Goal: Task Accomplishment & Management: Use online tool/utility

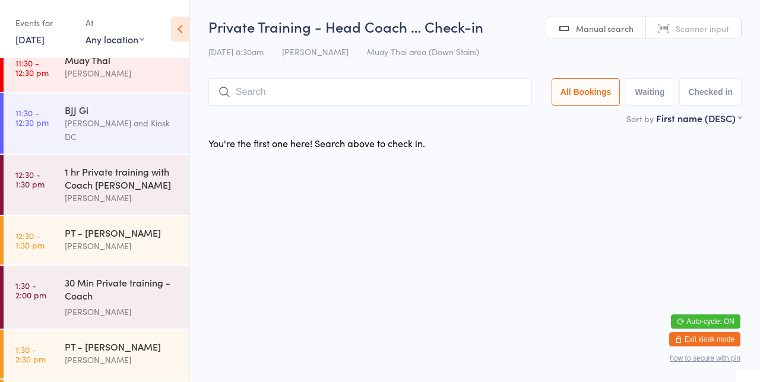
scroll to position [185, 0]
click at [159, 83] on div "Muay Thai [PERSON_NAME]" at bounding box center [127, 68] width 125 height 47
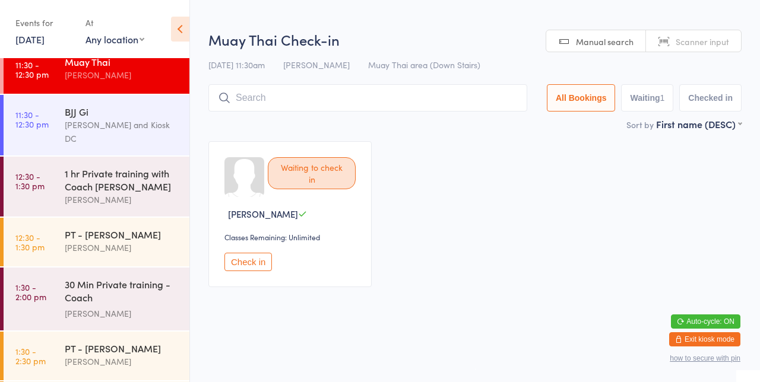
click at [82, 64] on div "Muay Thai" at bounding box center [122, 61] width 115 height 13
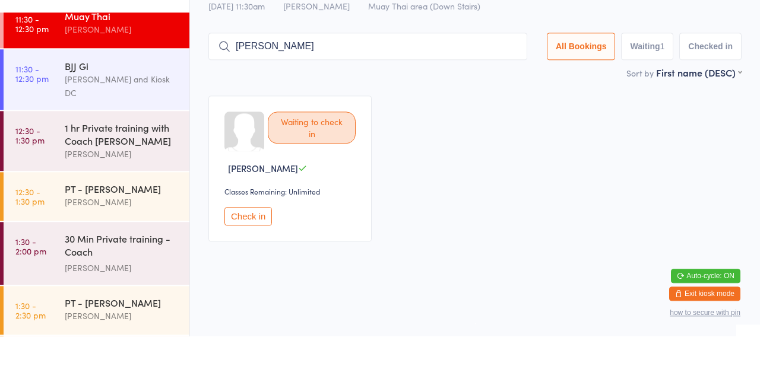
type input "[PERSON_NAME]"
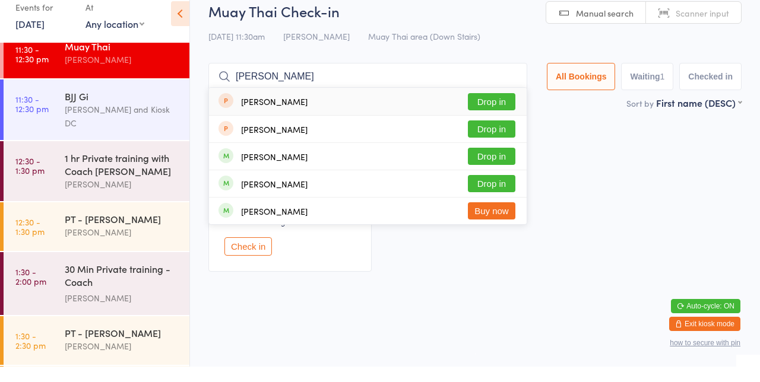
click at [508, 176] on button "Drop in" at bounding box center [491, 171] width 47 height 17
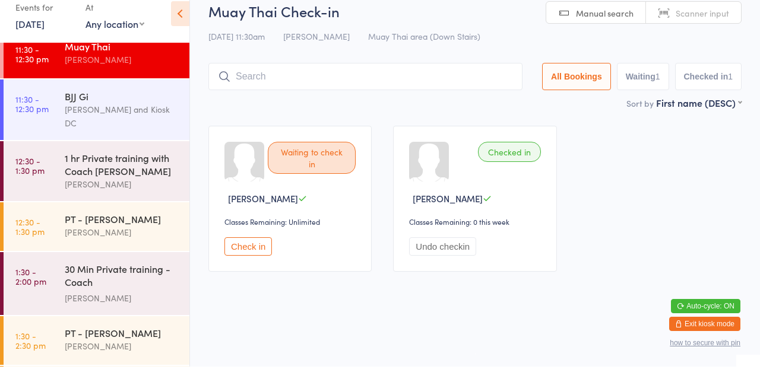
click at [126, 71] on div "[PERSON_NAME]" at bounding box center [122, 75] width 115 height 14
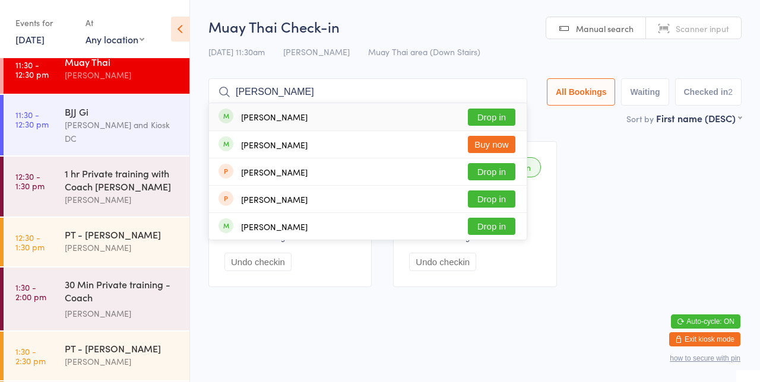
click at [572, 154] on div "Checked in [PERSON_NAME] Classes Remaining: Unlimited Undo checkin Checked in […" at bounding box center [475, 214] width 554 height 167
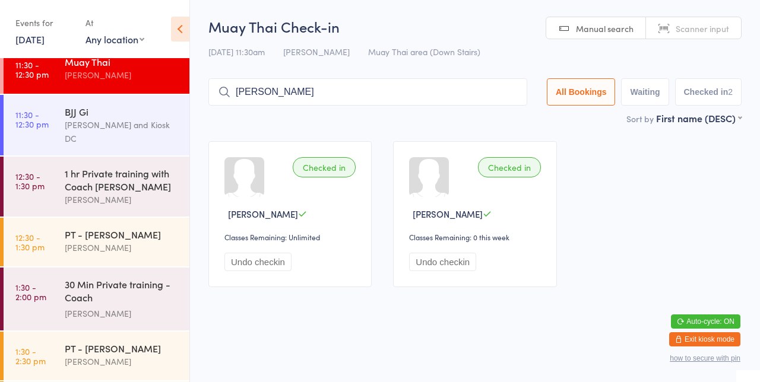
click at [363, 104] on input "[PERSON_NAME]" at bounding box center [367, 91] width 319 height 27
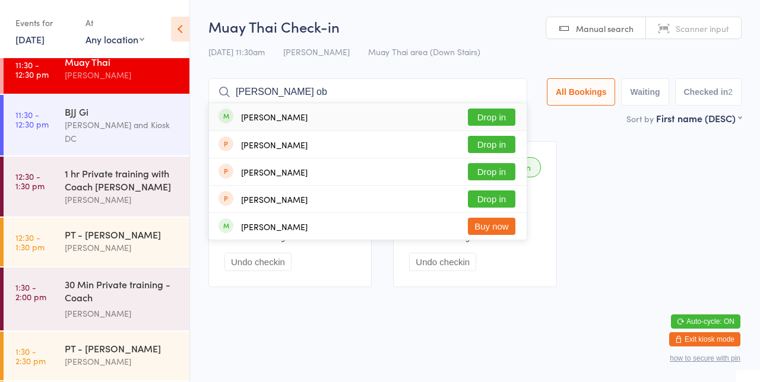
type input "[PERSON_NAME] ob"
click at [491, 119] on button "Drop in" at bounding box center [491, 117] width 47 height 17
